Goal: Complete application form: Complete application form

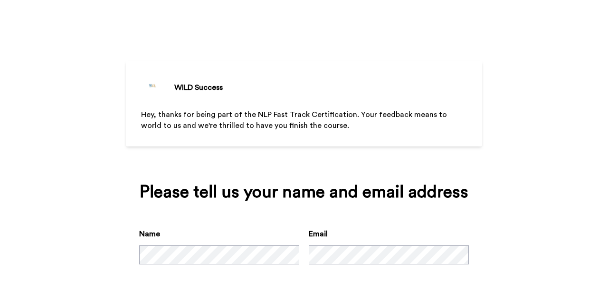
scroll to position [50, 0]
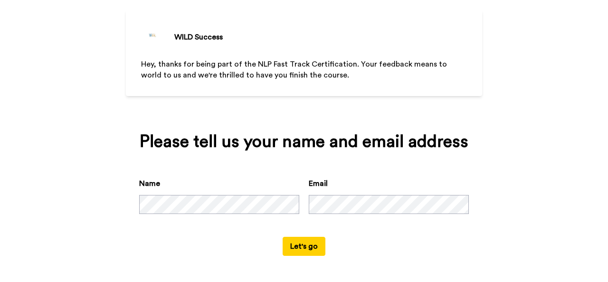
click at [293, 245] on button "Let's go" at bounding box center [304, 246] width 43 height 19
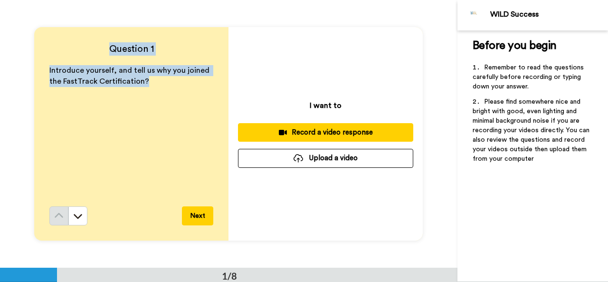
drag, startPoint x: 146, startPoint y: 79, endPoint x: 36, endPoint y: 55, distance: 112.3
click at [36, 55] on div "Question 1 Introduce yourself, and tell us why you joined the FastTrack Certifi…" at bounding box center [131, 133] width 194 height 213
copy div "Question 1 Introduce yourself, and tell us why you joined the FastTrack Certifi…"
click at [130, 96] on div "Introduce yourself, and tell us why you joined the FastTrack Certification?" at bounding box center [131, 135] width 164 height 141
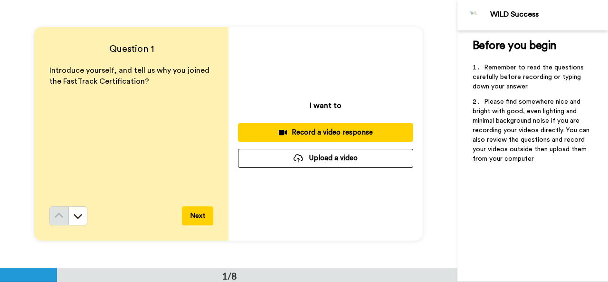
click at [194, 215] on button "Next" at bounding box center [197, 215] width 31 height 19
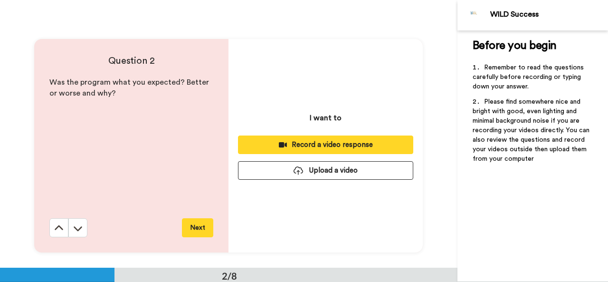
scroll to position [268, 0]
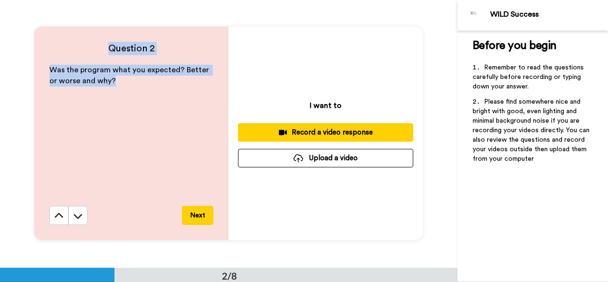
drag, startPoint x: 113, startPoint y: 77, endPoint x: 60, endPoint y: 48, distance: 60.0
click at [60, 48] on div "Question 2 Was the program what you expected? Better or worse and why? Next" at bounding box center [131, 133] width 194 height 213
copy div "Question 2 Was the program what you expected? Better or worse and why?"
click at [198, 214] on button "Next" at bounding box center [197, 215] width 31 height 19
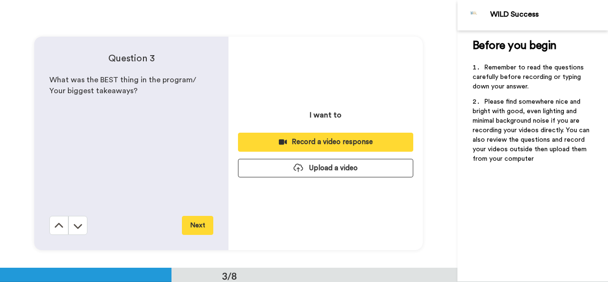
scroll to position [535, 0]
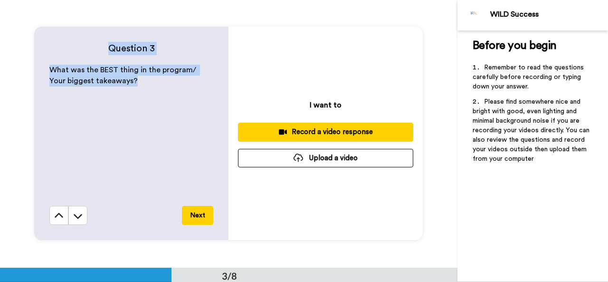
drag, startPoint x: 126, startPoint y: 80, endPoint x: 66, endPoint y: 45, distance: 69.8
click at [66, 45] on div "Question 3 What was the BEST thing in the program/ Your biggest takeaways? Next" at bounding box center [131, 133] width 194 height 213
copy div "Question 3 What was the BEST thing in the program/ Your biggest takeaways?"
click at [197, 214] on button "Next" at bounding box center [197, 215] width 31 height 19
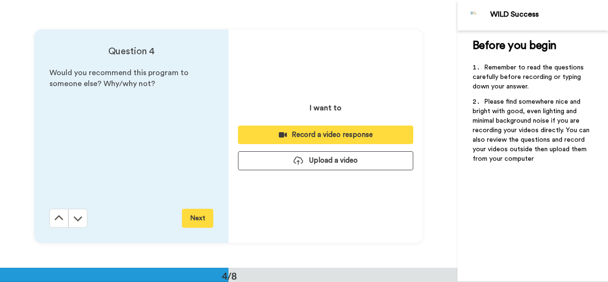
scroll to position [803, 0]
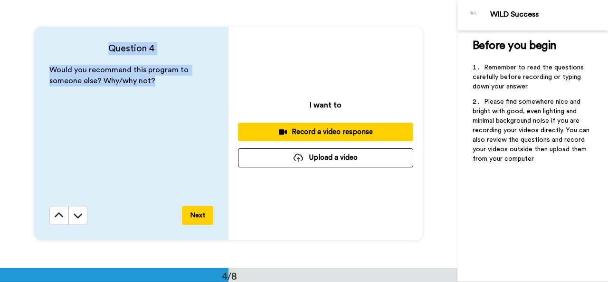
drag, startPoint x: 161, startPoint y: 83, endPoint x: 98, endPoint y: 40, distance: 76.3
click at [98, 40] on div "Question 4 Would you recommend this program to someone else? Why/why not? Next" at bounding box center [131, 133] width 194 height 213
copy div "Question 4 Would you recommend this program to someone else? Why/why not?"
click at [201, 213] on button "Next" at bounding box center [197, 215] width 31 height 19
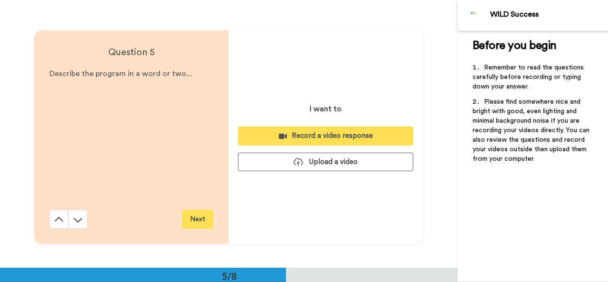
scroll to position [1070, 0]
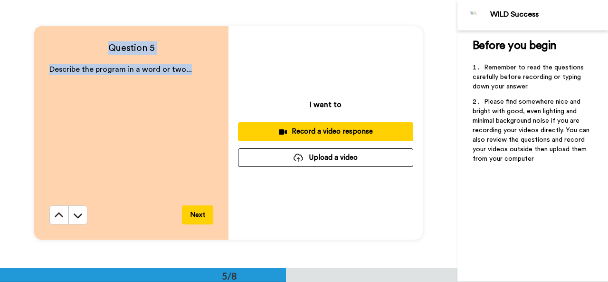
drag, startPoint x: 197, startPoint y: 68, endPoint x: 100, endPoint y: 51, distance: 98.4
click at [100, 51] on div "Question 5 Describe the program in a word or two... Next" at bounding box center [131, 132] width 194 height 213
copy div "Question 5 Describe the program in a word or two..."
click at [200, 214] on button "Next" at bounding box center [197, 214] width 31 height 19
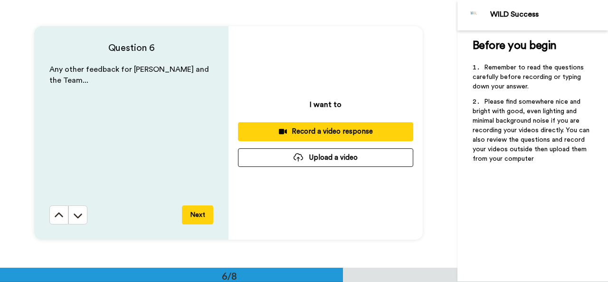
scroll to position [1338, 0]
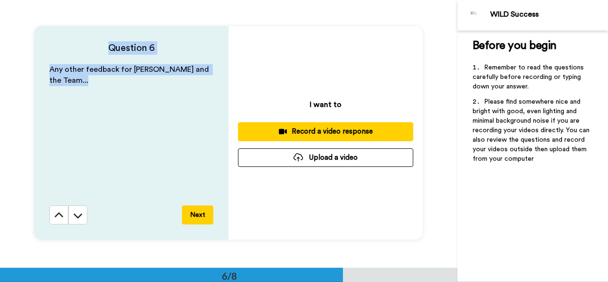
drag, startPoint x: 81, startPoint y: 80, endPoint x: 50, endPoint y: 53, distance: 40.7
click at [50, 53] on div "Question 6 Any other feedback for [PERSON_NAME] and the Team... Next" at bounding box center [131, 132] width 194 height 213
copy div "Question 6 Any other feedback for [PERSON_NAME] and the Team..."
click at [197, 211] on button "Next" at bounding box center [197, 214] width 31 height 19
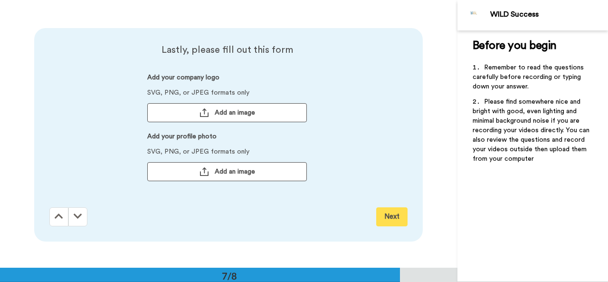
scroll to position [1605, 0]
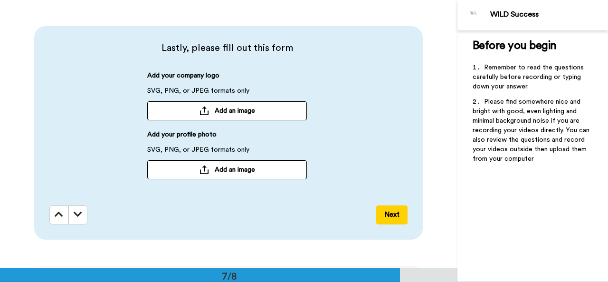
click at [390, 215] on button "Next" at bounding box center [391, 214] width 31 height 19
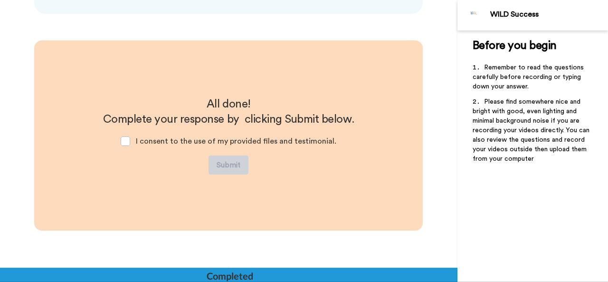
scroll to position [1834, 0]
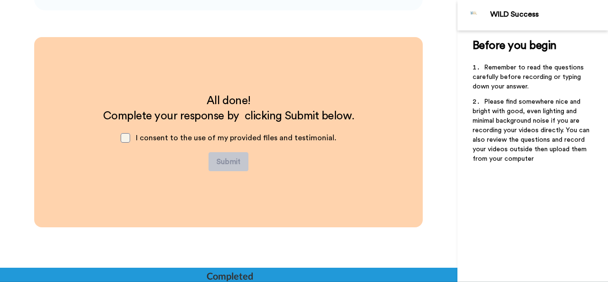
click at [126, 138] on span at bounding box center [126, 138] width 10 height 10
click at [128, 140] on span at bounding box center [126, 138] width 10 height 10
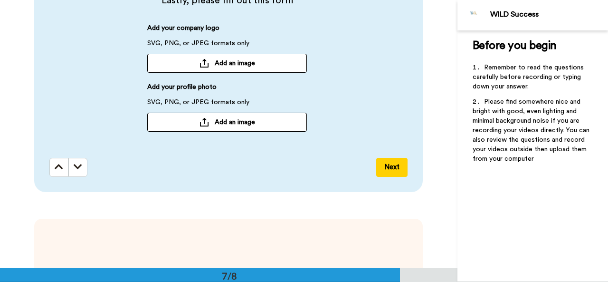
scroll to position [1656, 0]
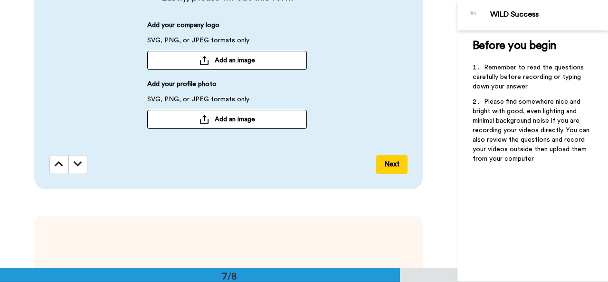
click at [241, 118] on span "Add an image" at bounding box center [235, 120] width 40 height 10
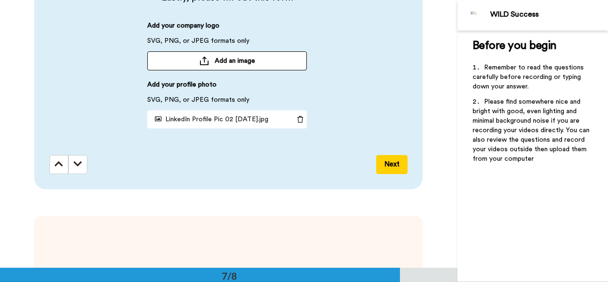
click at [391, 162] on button "Next" at bounding box center [391, 164] width 31 height 19
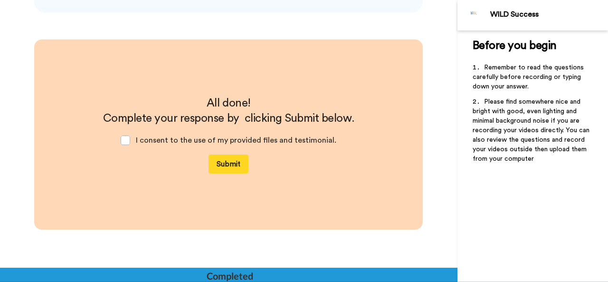
scroll to position [1834, 0]
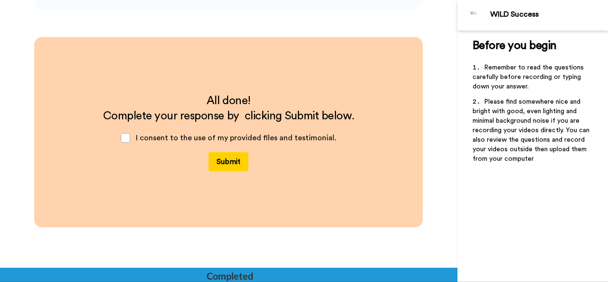
click at [230, 161] on button "Submit" at bounding box center [229, 161] width 40 height 19
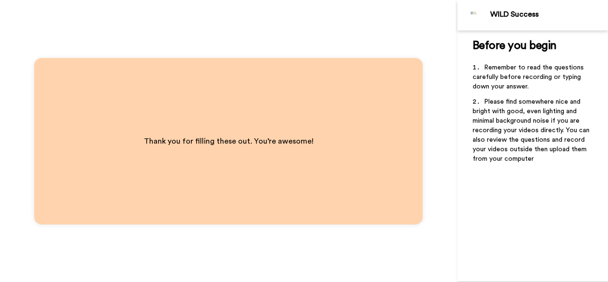
click at [273, 144] on span "Thank you for filling these out. You’re awesome!" at bounding box center [229, 141] width 170 height 8
click at [232, 143] on span "Thank you for filling these out. You’re awesome!" at bounding box center [229, 141] width 170 height 8
click at [468, 245] on div "Before you begin ﻿ Remember to read the questions carefully before recording or…" at bounding box center [533, 155] width 151 height 251
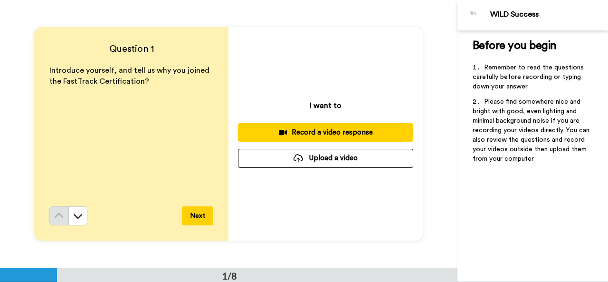
click at [334, 133] on div "Record a video response" at bounding box center [326, 132] width 160 height 10
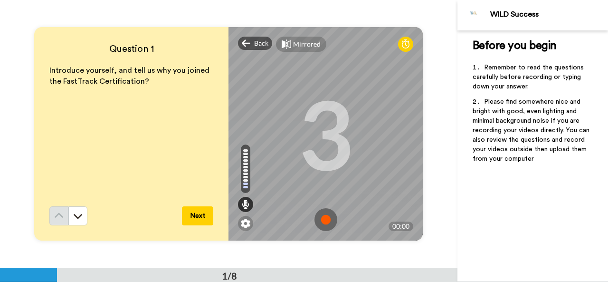
click at [197, 214] on button "Next" at bounding box center [197, 215] width 31 height 19
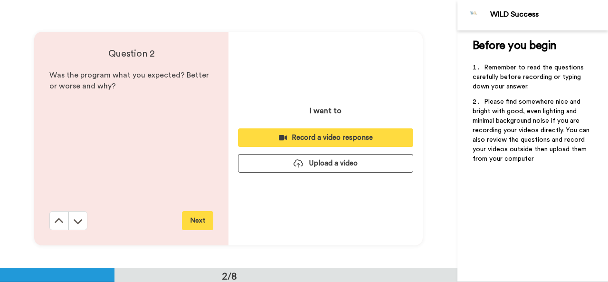
scroll to position [268, 0]
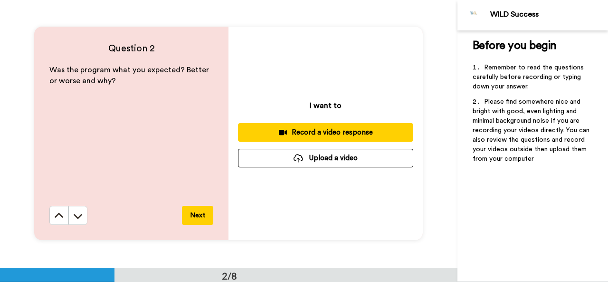
click at [321, 132] on div "Record a video response" at bounding box center [326, 132] width 160 height 10
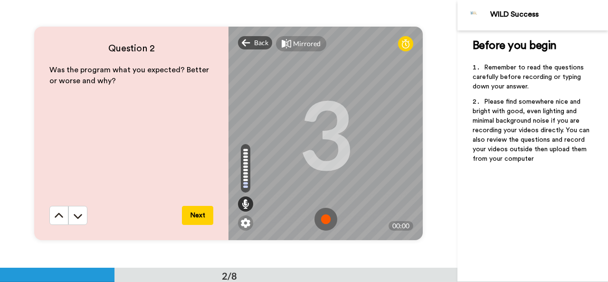
click at [198, 214] on button "Next" at bounding box center [197, 215] width 31 height 19
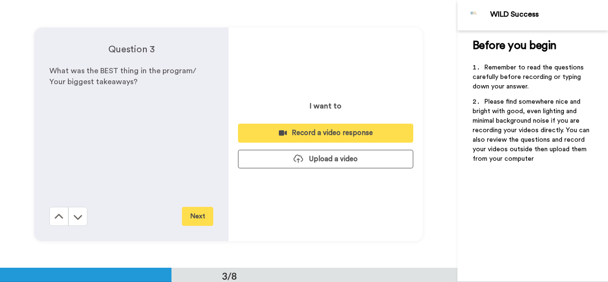
scroll to position [535, 0]
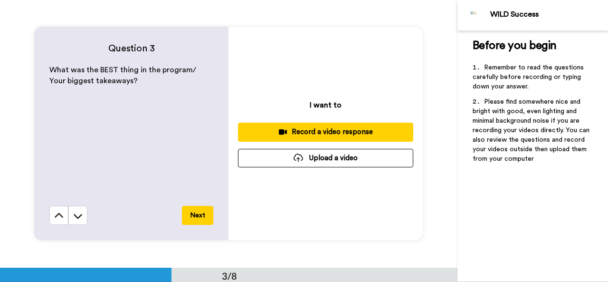
click at [327, 132] on div "Record a video response" at bounding box center [326, 132] width 160 height 10
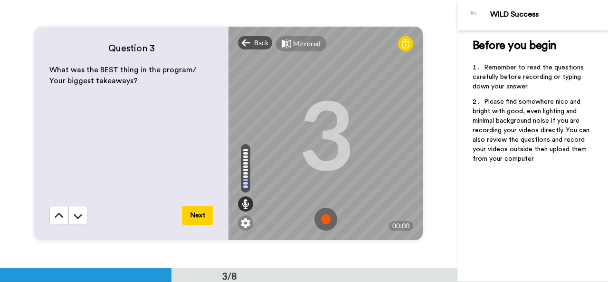
click at [194, 212] on button "Next" at bounding box center [197, 215] width 31 height 19
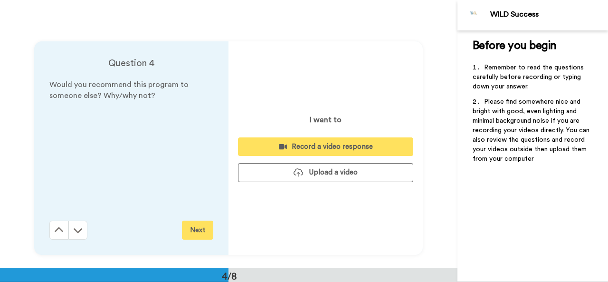
scroll to position [803, 0]
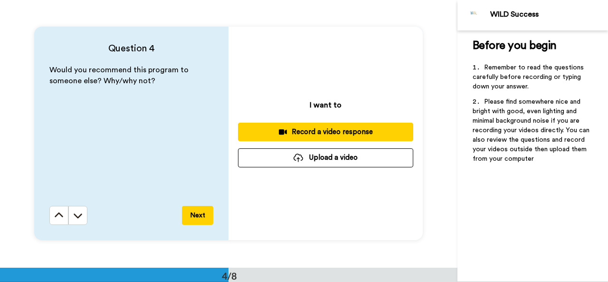
click at [315, 128] on div "Record a video response" at bounding box center [326, 132] width 160 height 10
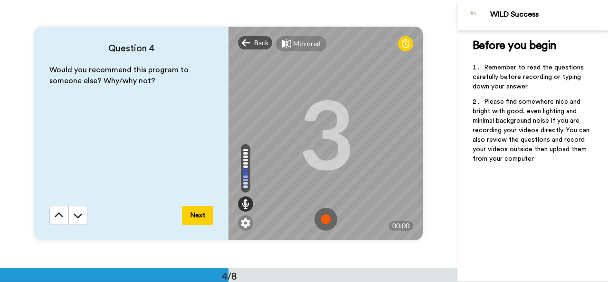
click at [121, 209] on div "Next" at bounding box center [131, 215] width 164 height 19
click at [196, 213] on button "Next" at bounding box center [197, 215] width 31 height 19
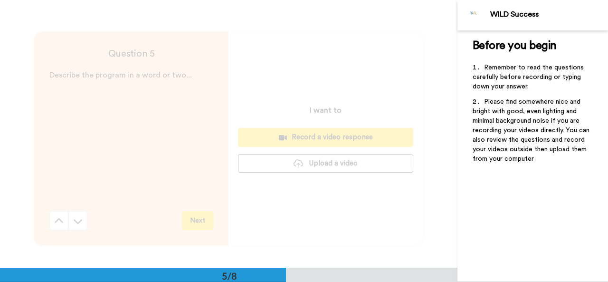
scroll to position [1070, 0]
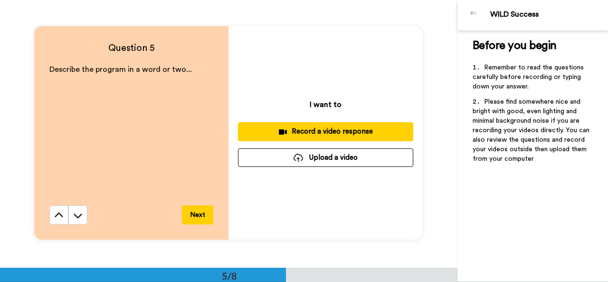
click at [335, 129] on div "Record a video response" at bounding box center [326, 131] width 160 height 10
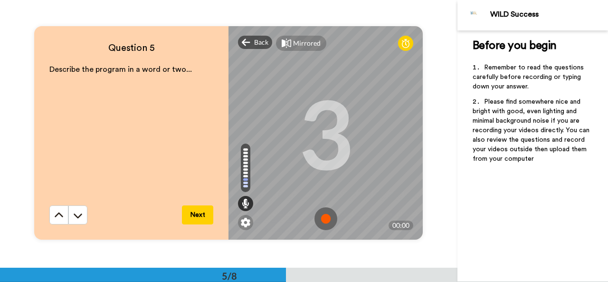
click at [198, 211] on button "Next" at bounding box center [197, 214] width 31 height 19
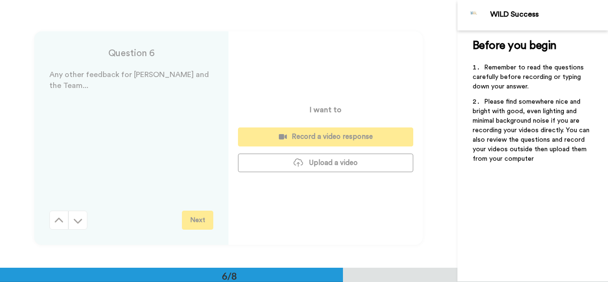
scroll to position [1338, 0]
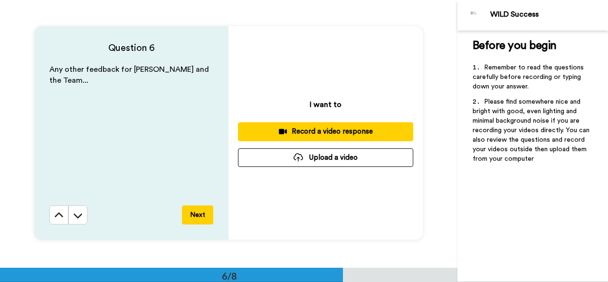
click at [316, 132] on div "Record a video response" at bounding box center [326, 131] width 160 height 10
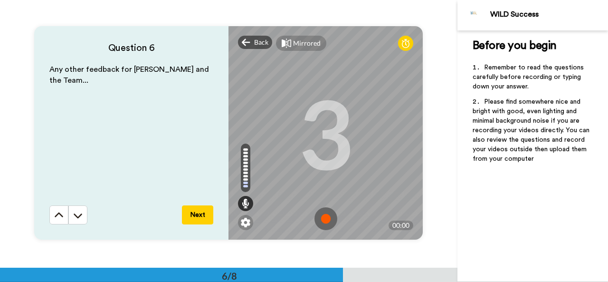
click at [197, 211] on button "Next" at bounding box center [197, 214] width 31 height 19
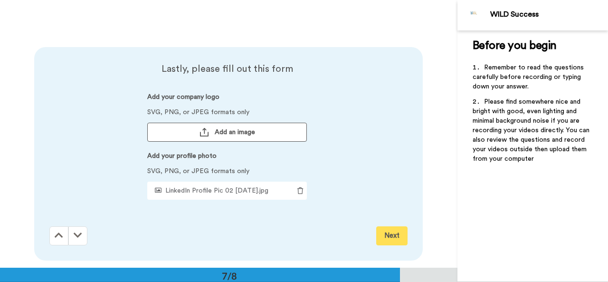
scroll to position [1605, 0]
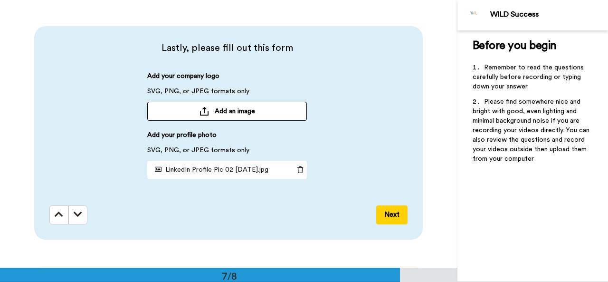
click at [389, 212] on button "Next" at bounding box center [391, 214] width 31 height 19
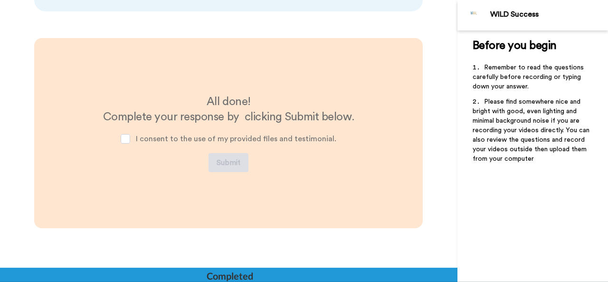
scroll to position [1834, 0]
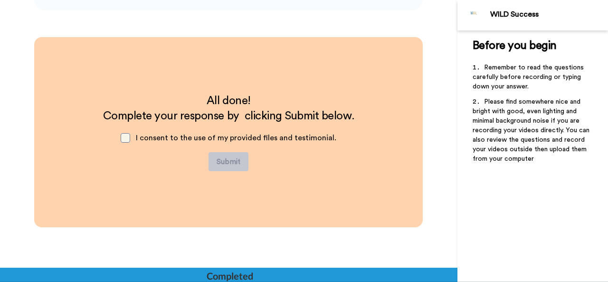
click at [125, 138] on span at bounding box center [126, 138] width 10 height 10
click at [223, 162] on button "Submit" at bounding box center [229, 161] width 40 height 19
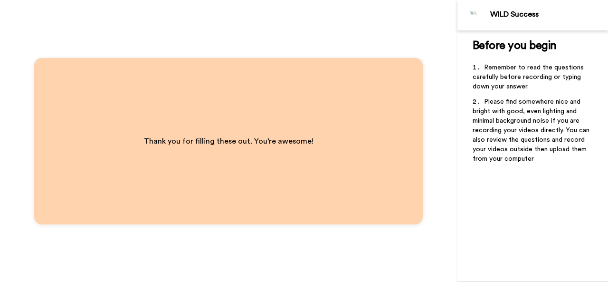
click at [207, 8] on div "Thank you for filling these out. You’re awesome!" at bounding box center [229, 141] width 458 height 282
